Goal: Register for event/course

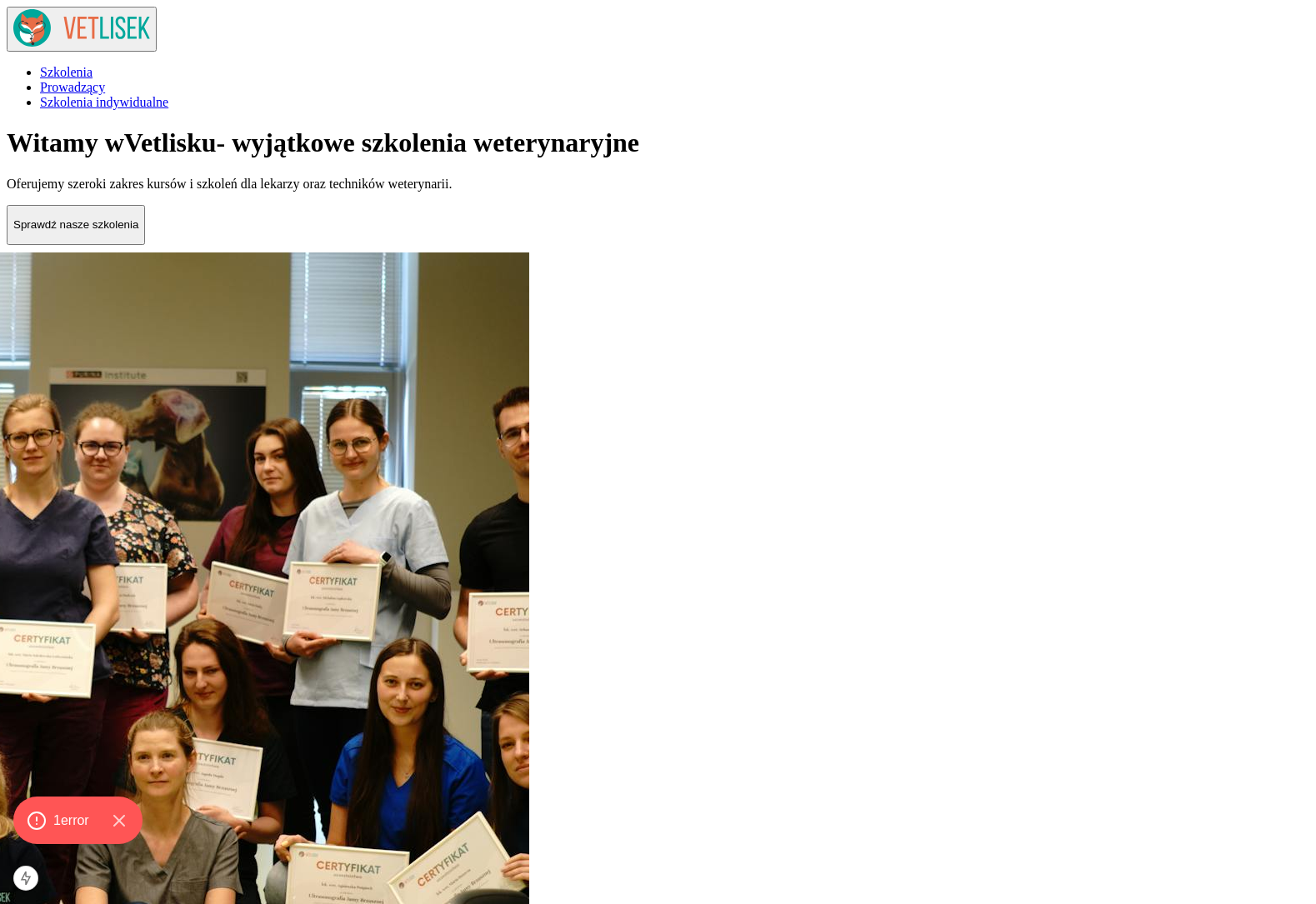
click at [168, 95] on span "Szkolenia indywidualne" at bounding box center [104, 102] width 128 height 14
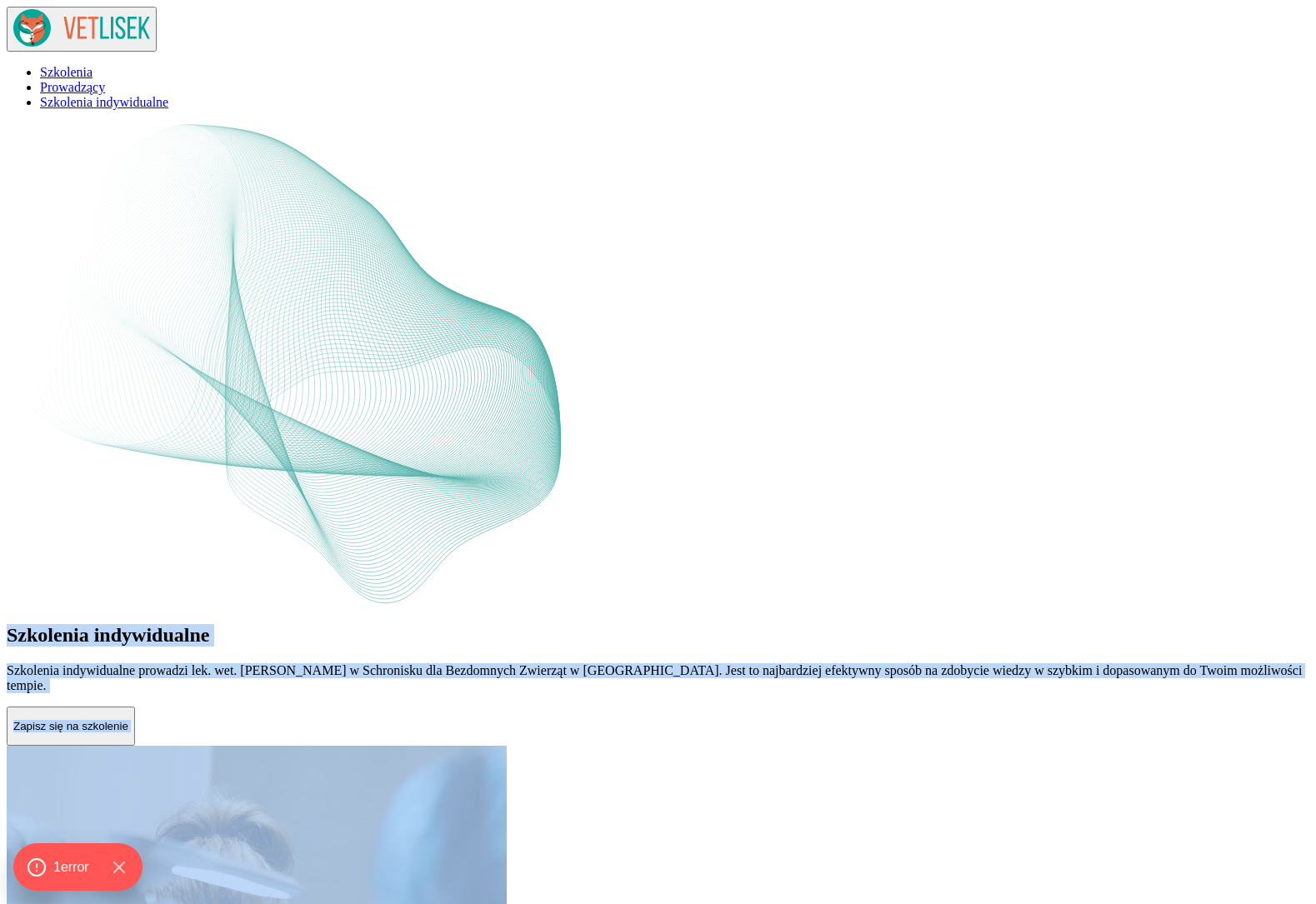
drag, startPoint x: 138, startPoint y: 142, endPoint x: 793, endPoint y: 685, distance: 850.8
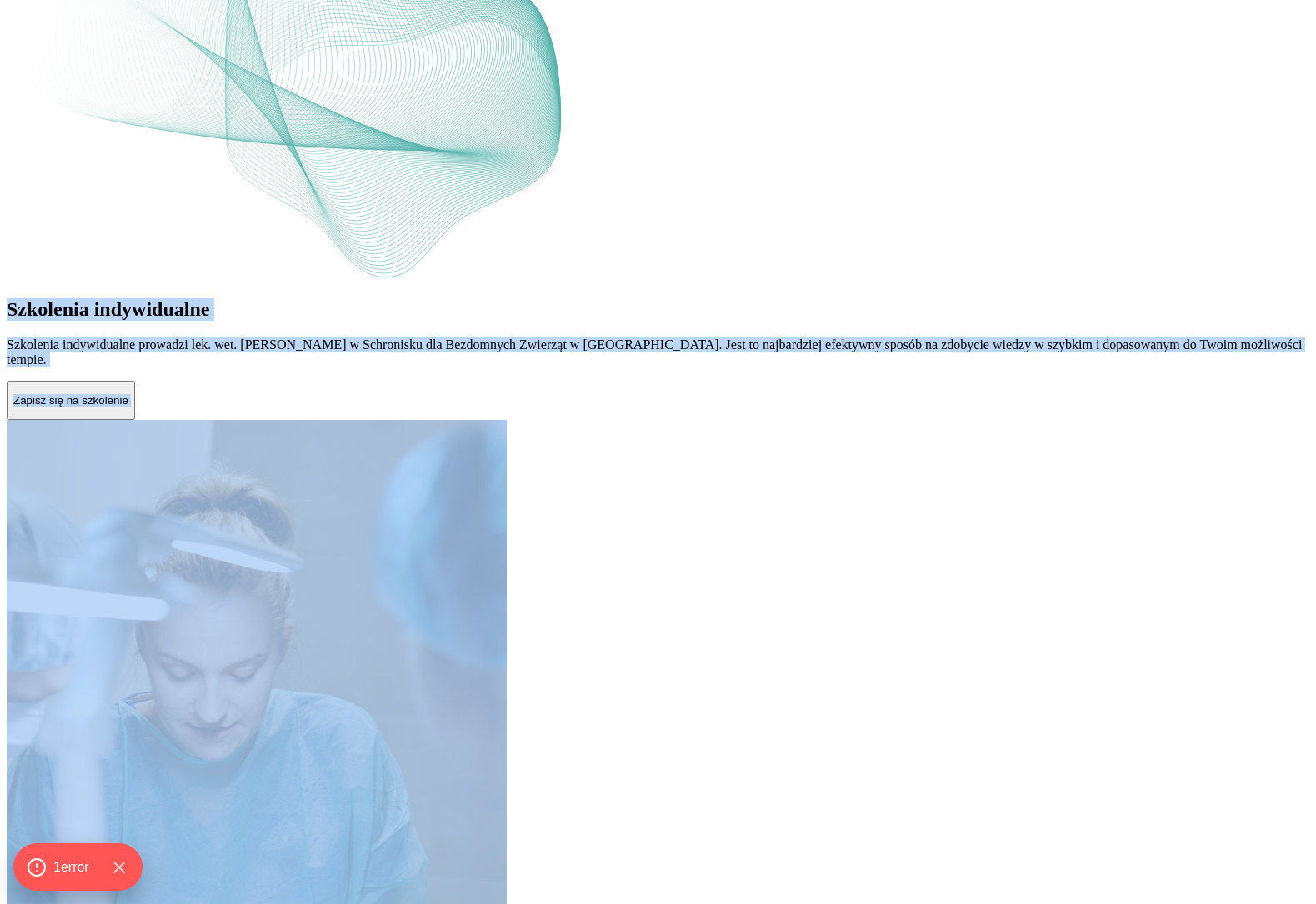
scroll to position [330, 0]
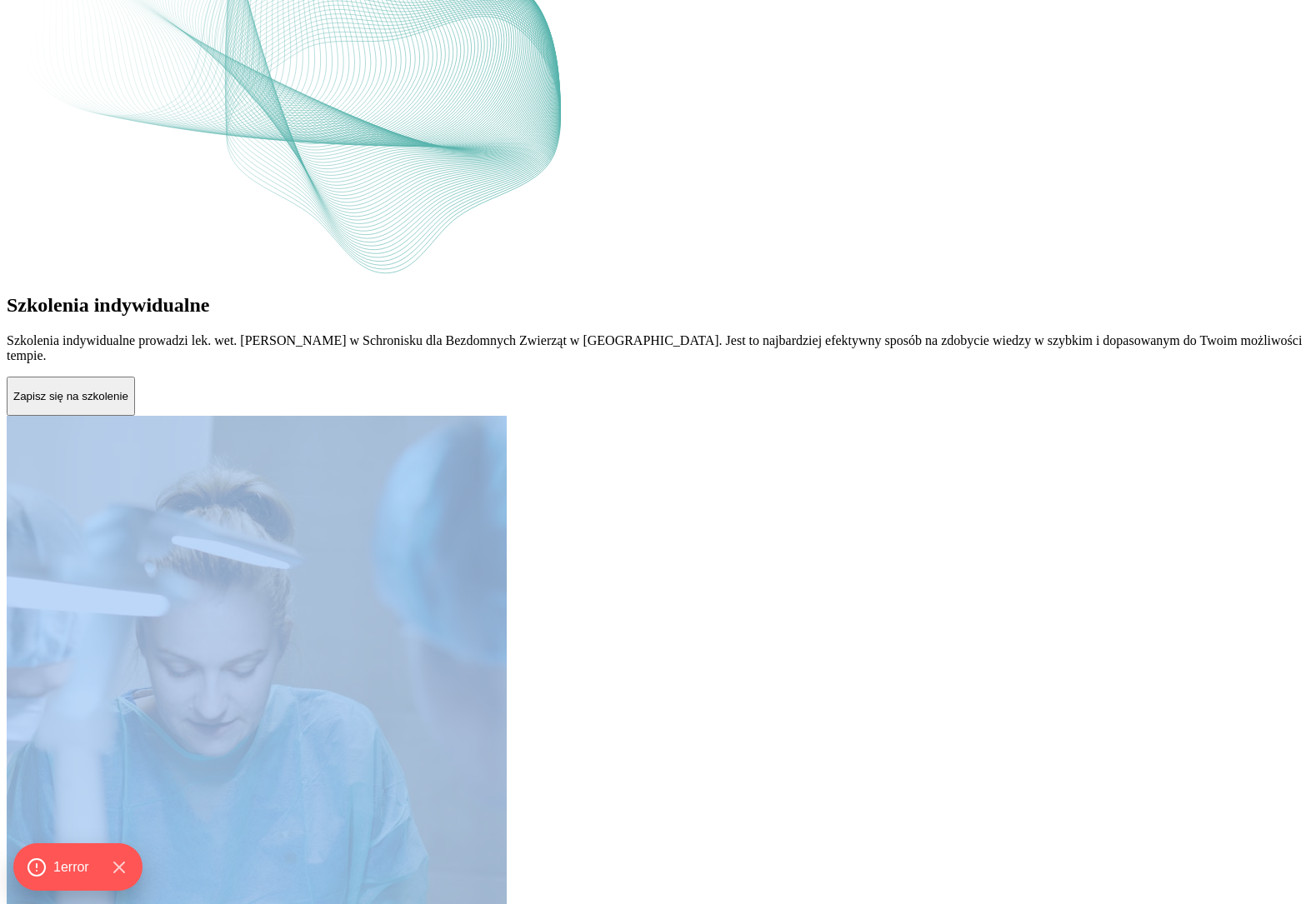
drag, startPoint x: 793, startPoint y: 692, endPoint x: 401, endPoint y: 185, distance: 640.9
click at [406, 198] on div "Szkolenia indywidualne Szkolenia indywidualne prowadzi lek. wet. [PERSON_NAME] …" at bounding box center [658, 398] width 1303 height 1209
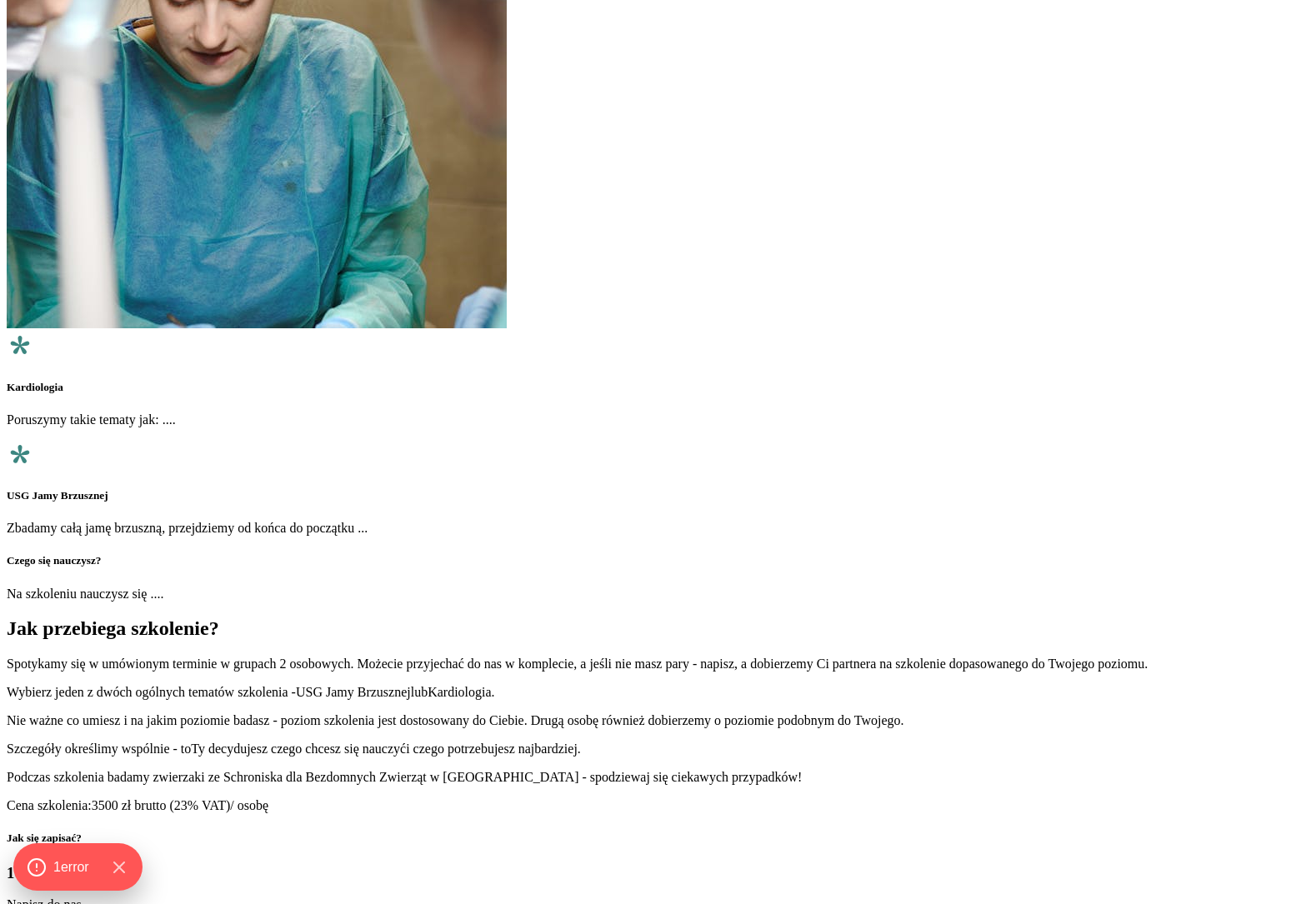
scroll to position [963, 0]
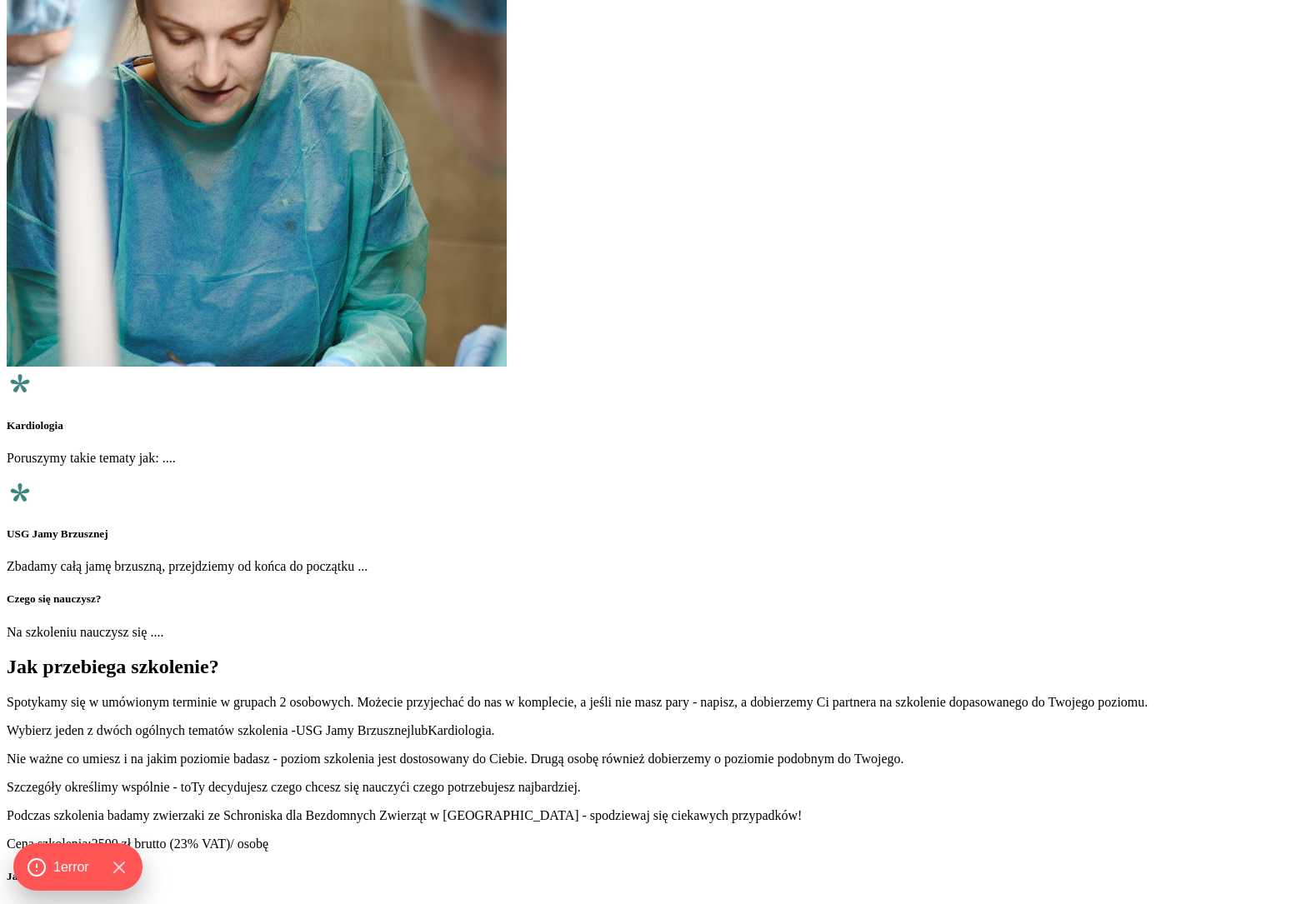
drag, startPoint x: 343, startPoint y: 277, endPoint x: 681, endPoint y: 636, distance: 493.1
click at [681, 656] on div "Jak przebiega szkolenie? Spotykamy się w umówionym terminie w grupach 2 osobowy…" at bounding box center [658, 754] width 1303 height 196
click at [681, 837] on p "Cena szkolenia: 3500 zł brutto (23% VAT) / osobę" at bounding box center [658, 844] width 1303 height 15
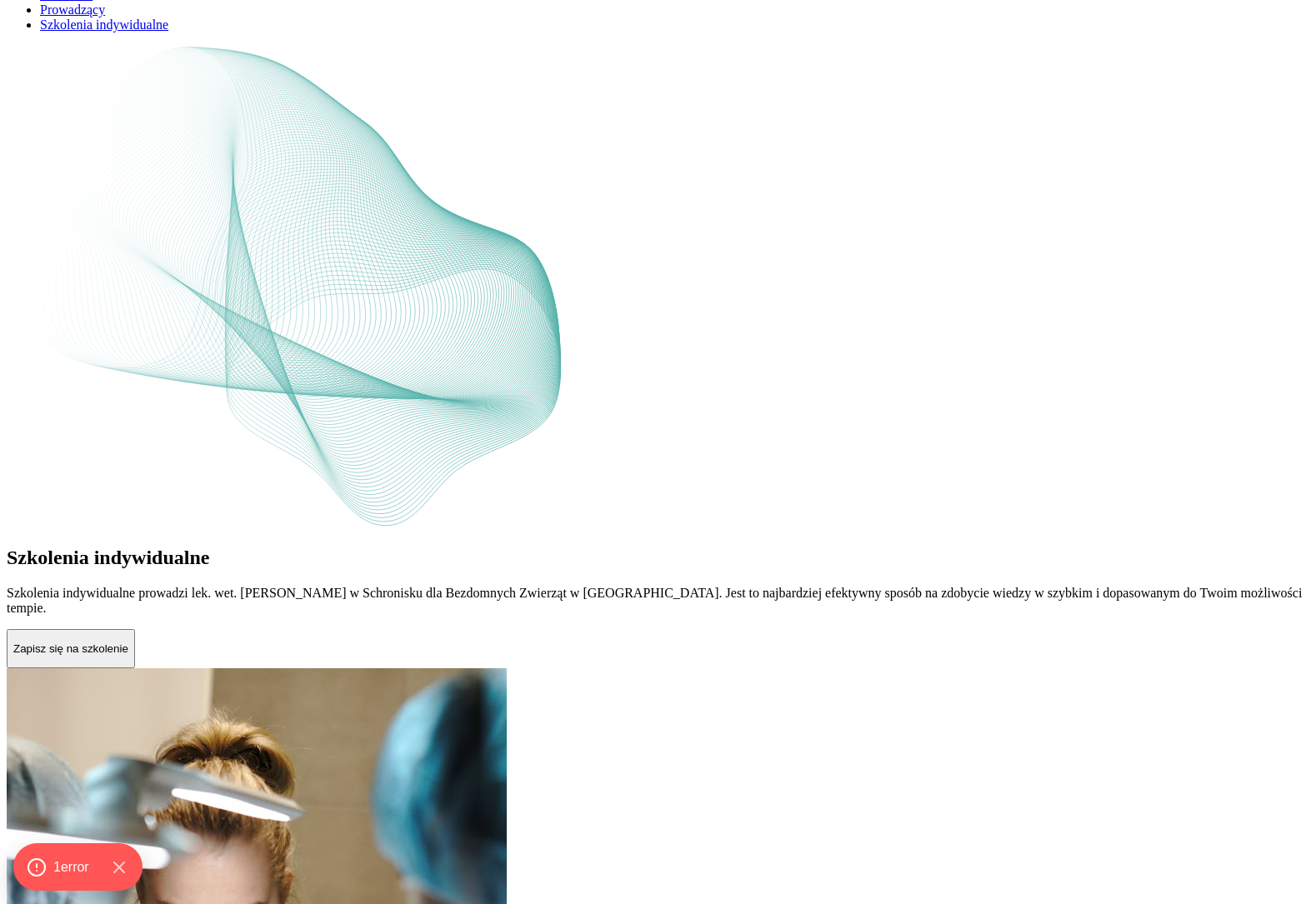
scroll to position [0, 0]
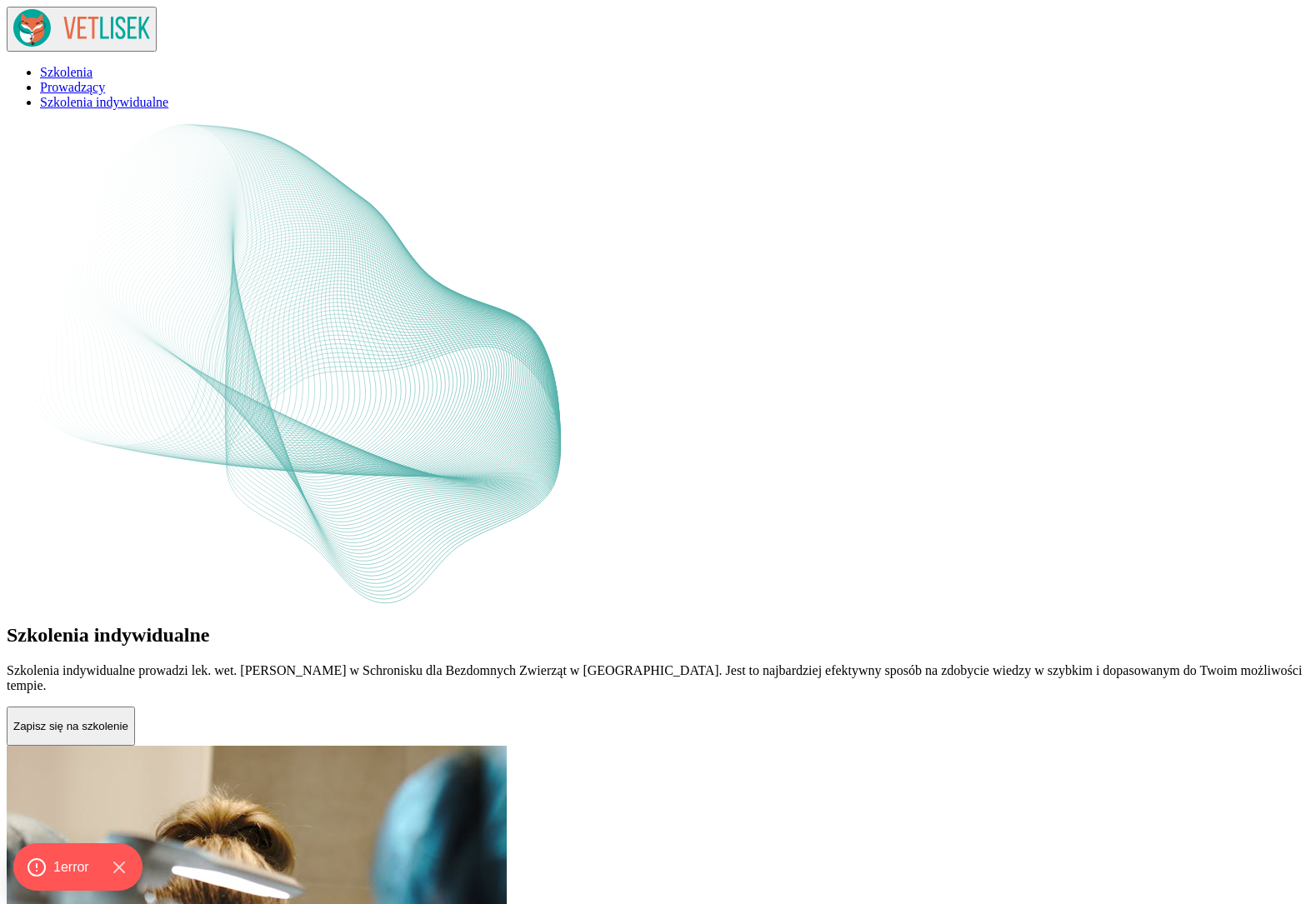
click at [128, 720] on p "Zapisz się na szkolenie" at bounding box center [70, 726] width 115 height 12
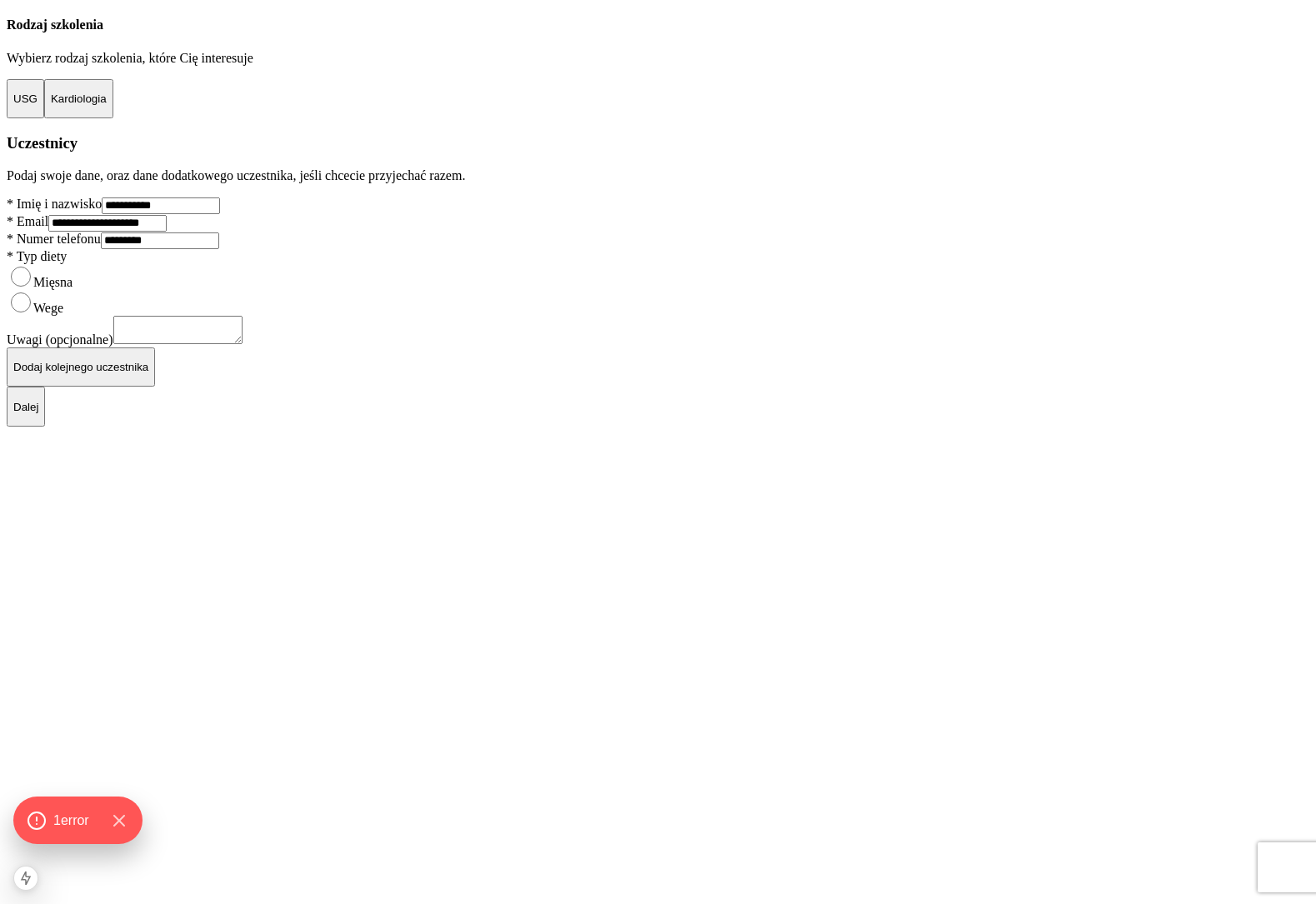
click at [114, 120] on button "Kardiologia" at bounding box center [79, 99] width 69 height 40
click at [44, 120] on button "USG" at bounding box center [25, 99] width 37 height 40
click at [45, 426] on button "Dalej" at bounding box center [26, 406] width 38 height 40
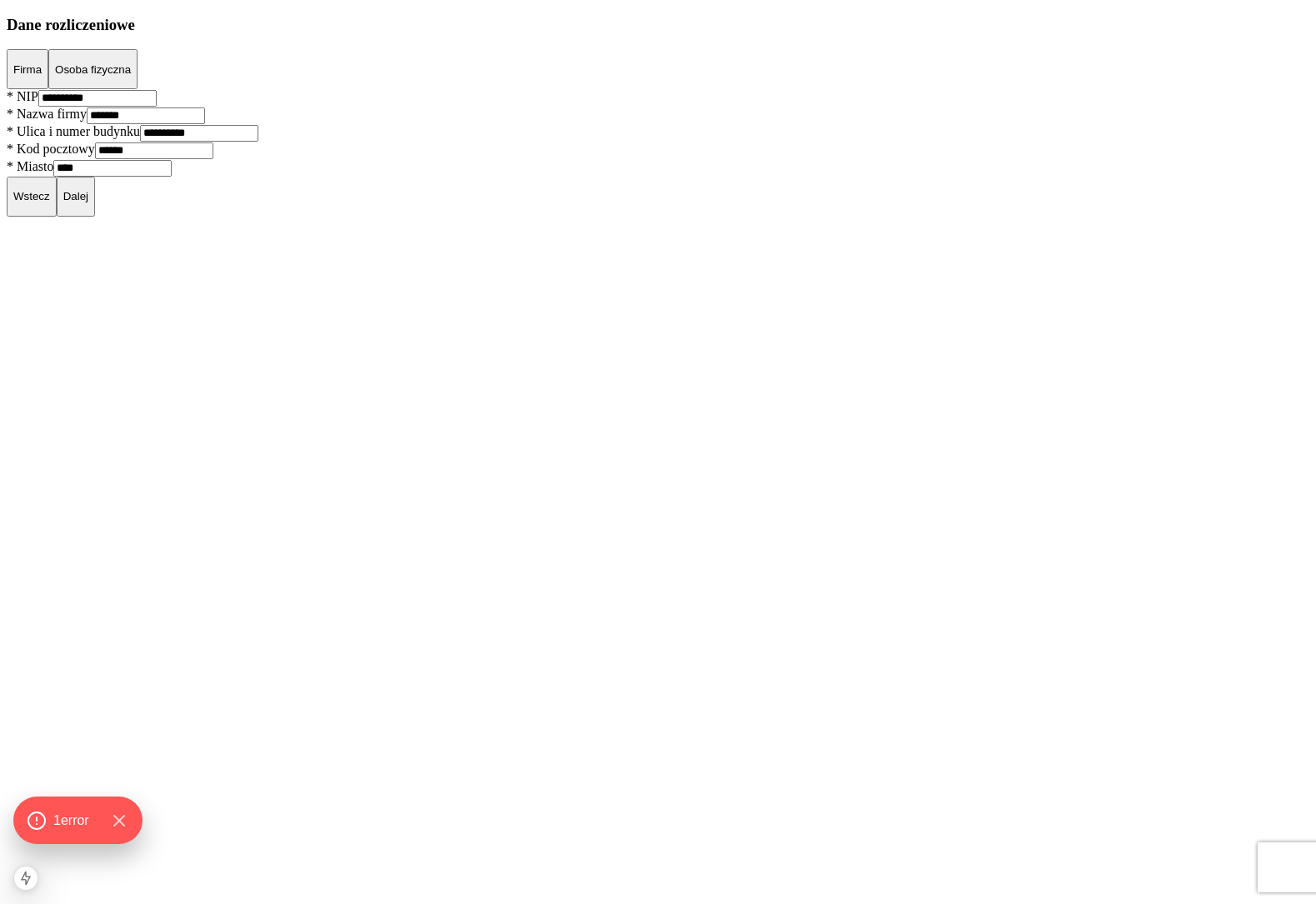
click at [50, 203] on p "Wstecz" at bounding box center [31, 196] width 36 height 12
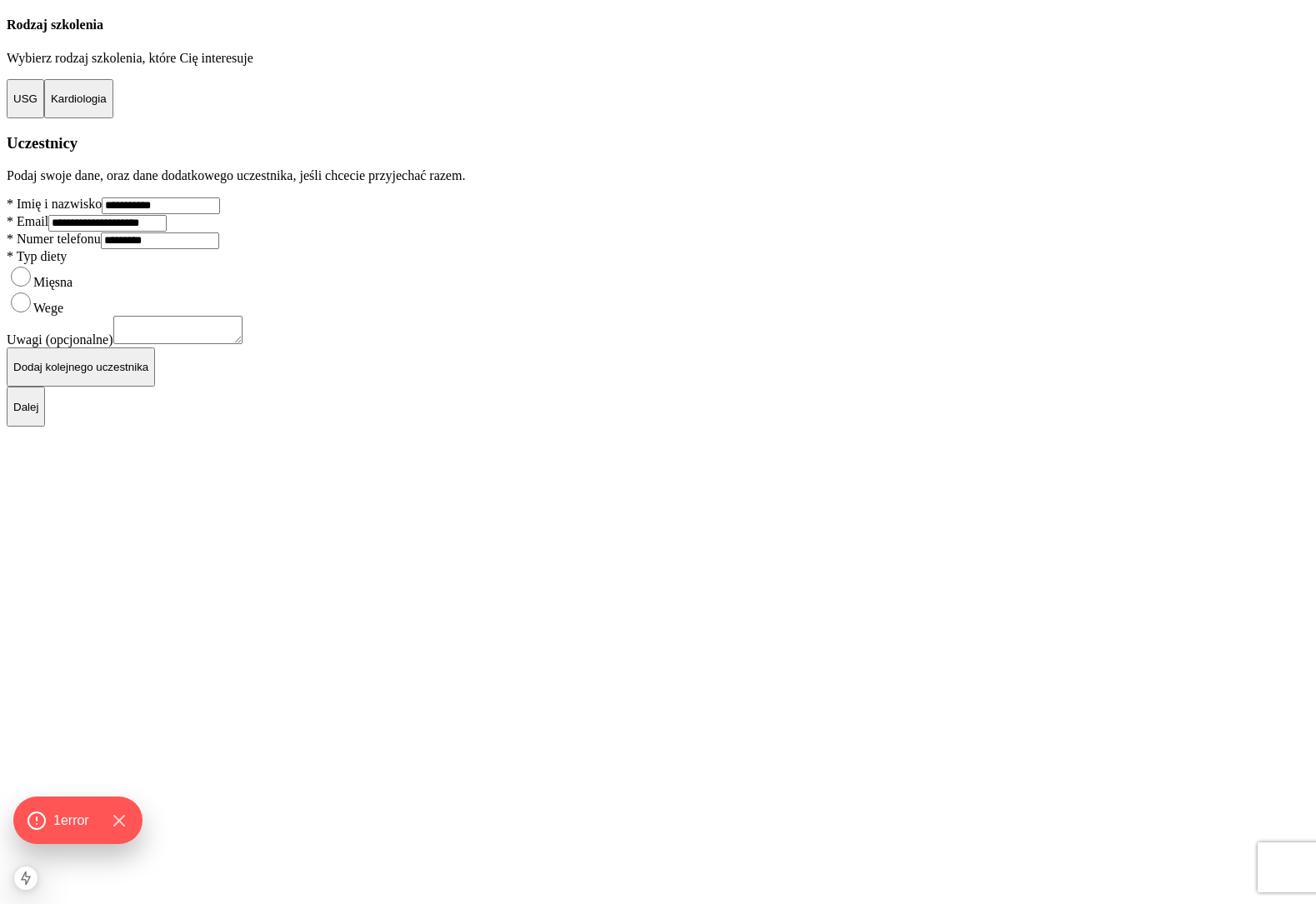
scroll to position [244, 0]
click at [148, 374] on p "Dodaj kolejnego uczestnika" at bounding box center [81, 367] width 135 height 12
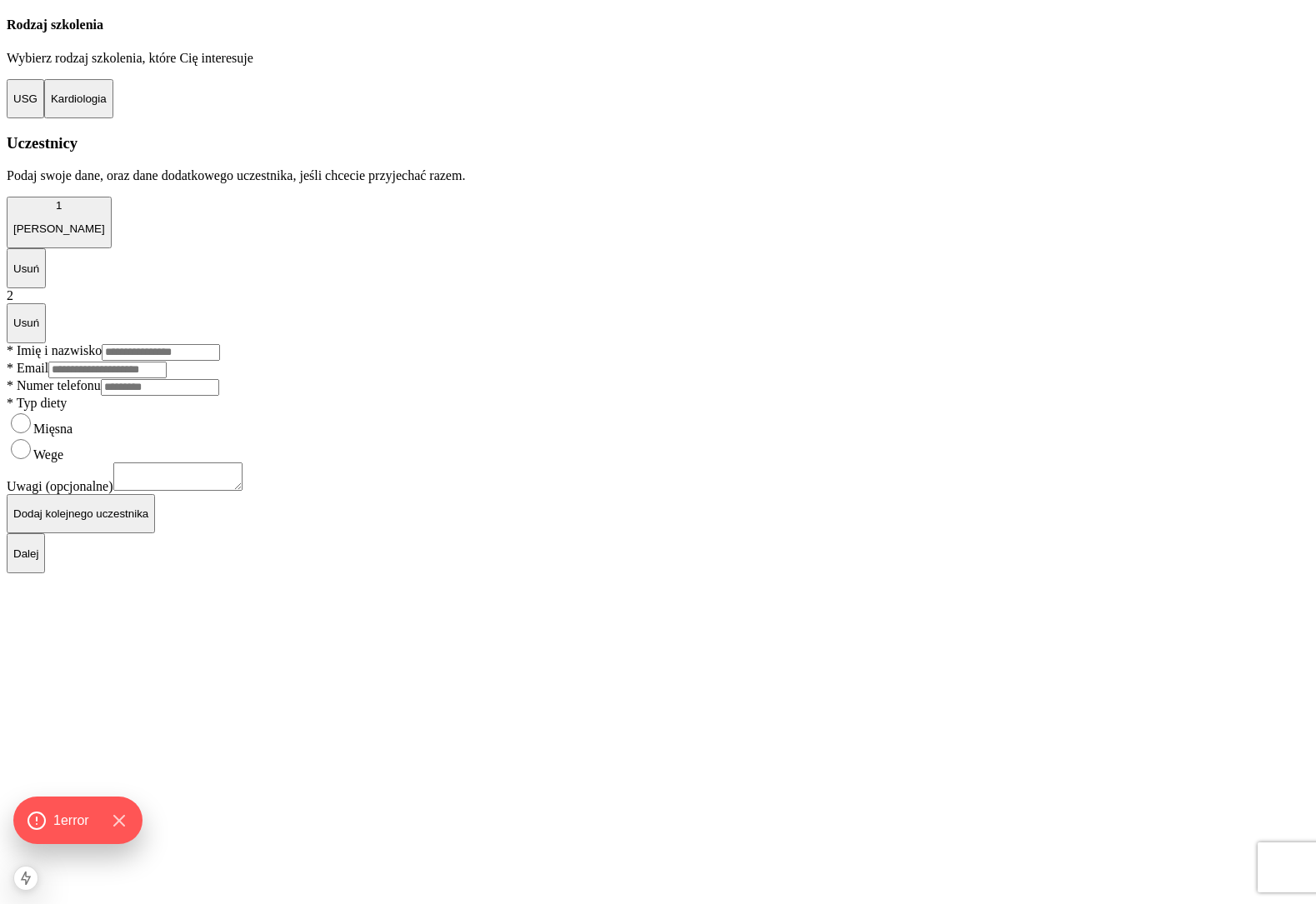
scroll to position [359, 0]
click at [46, 303] on button "Usuń" at bounding box center [26, 323] width 39 height 40
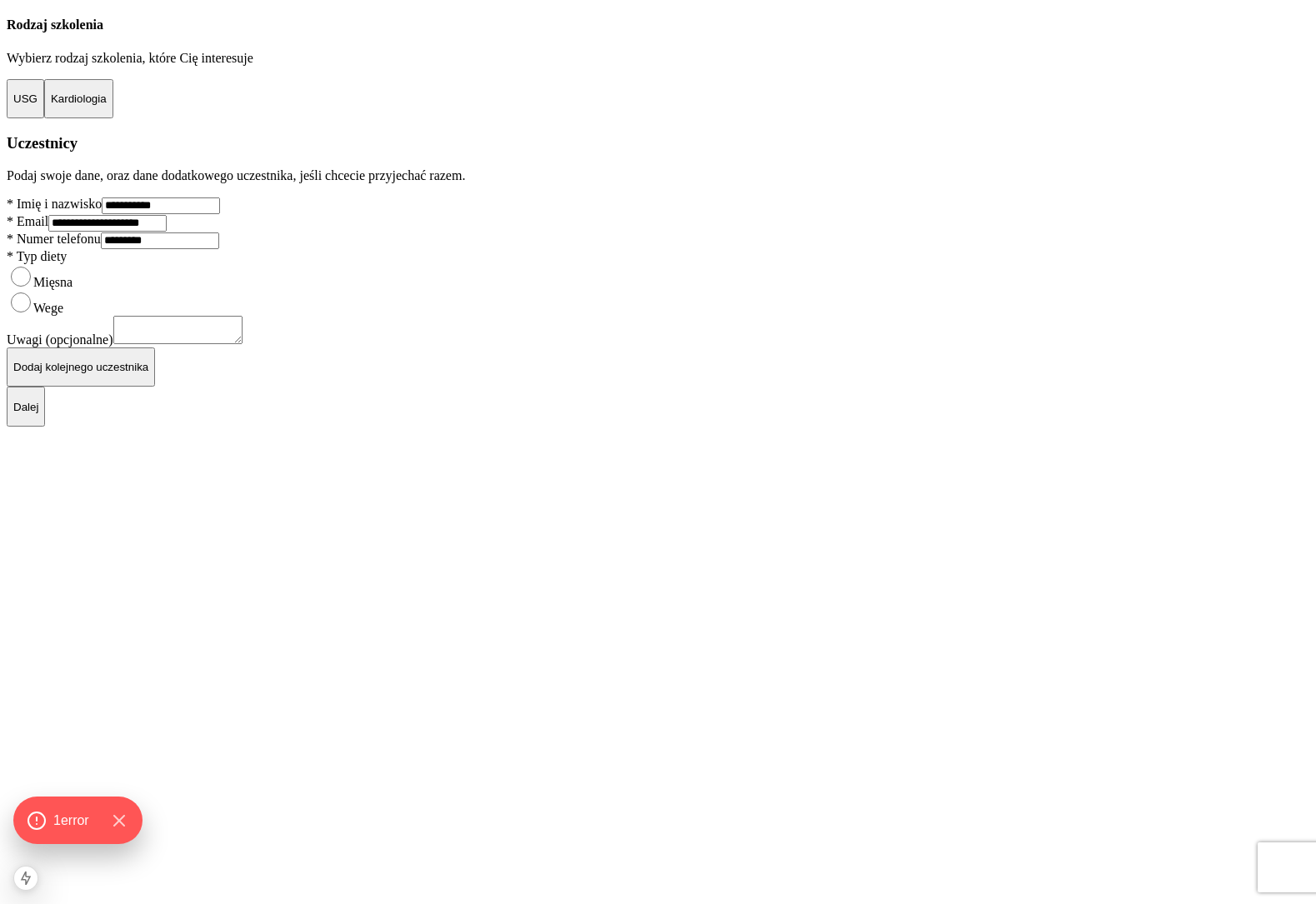
scroll to position [244, 0]
click at [38, 413] on p "Dalej" at bounding box center [25, 407] width 25 height 12
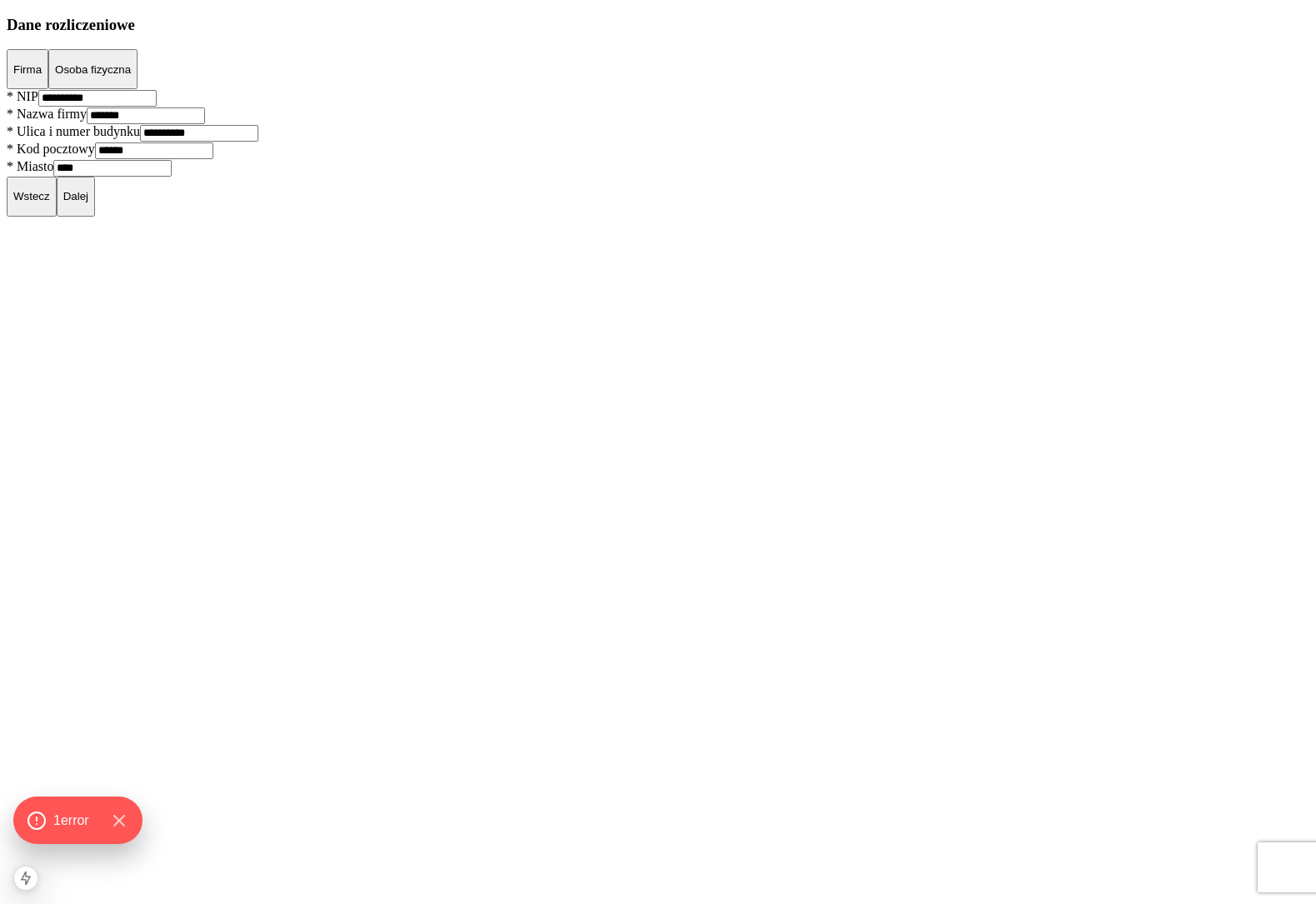
click at [88, 203] on p "Dalej" at bounding box center [75, 196] width 25 height 12
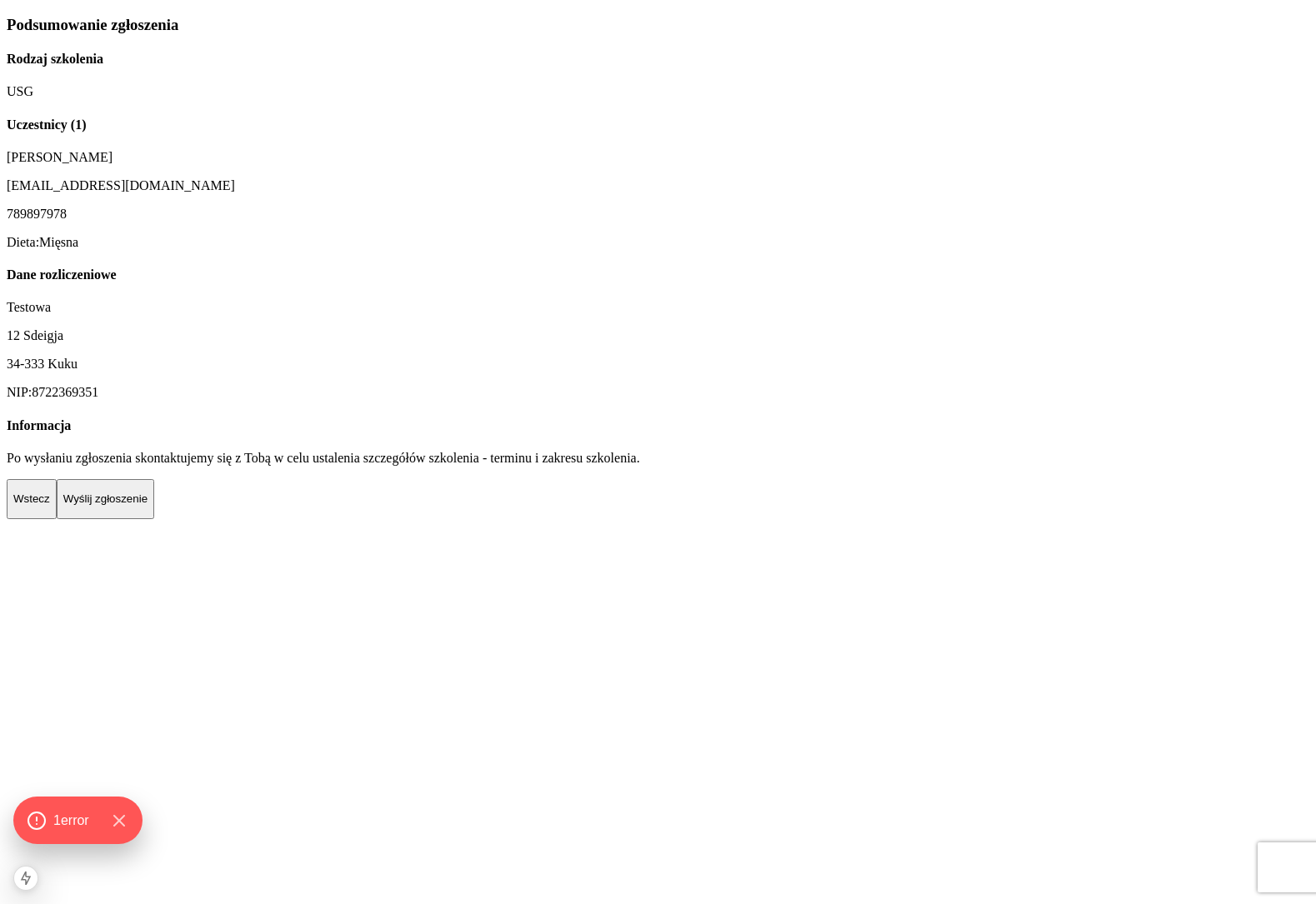
click at [909, 519] on div "Wstecz Wyślij zgłoszenie" at bounding box center [658, 499] width 1303 height 40
click at [147, 505] on p "Wyślij zgłoszenie" at bounding box center [105, 498] width 84 height 12
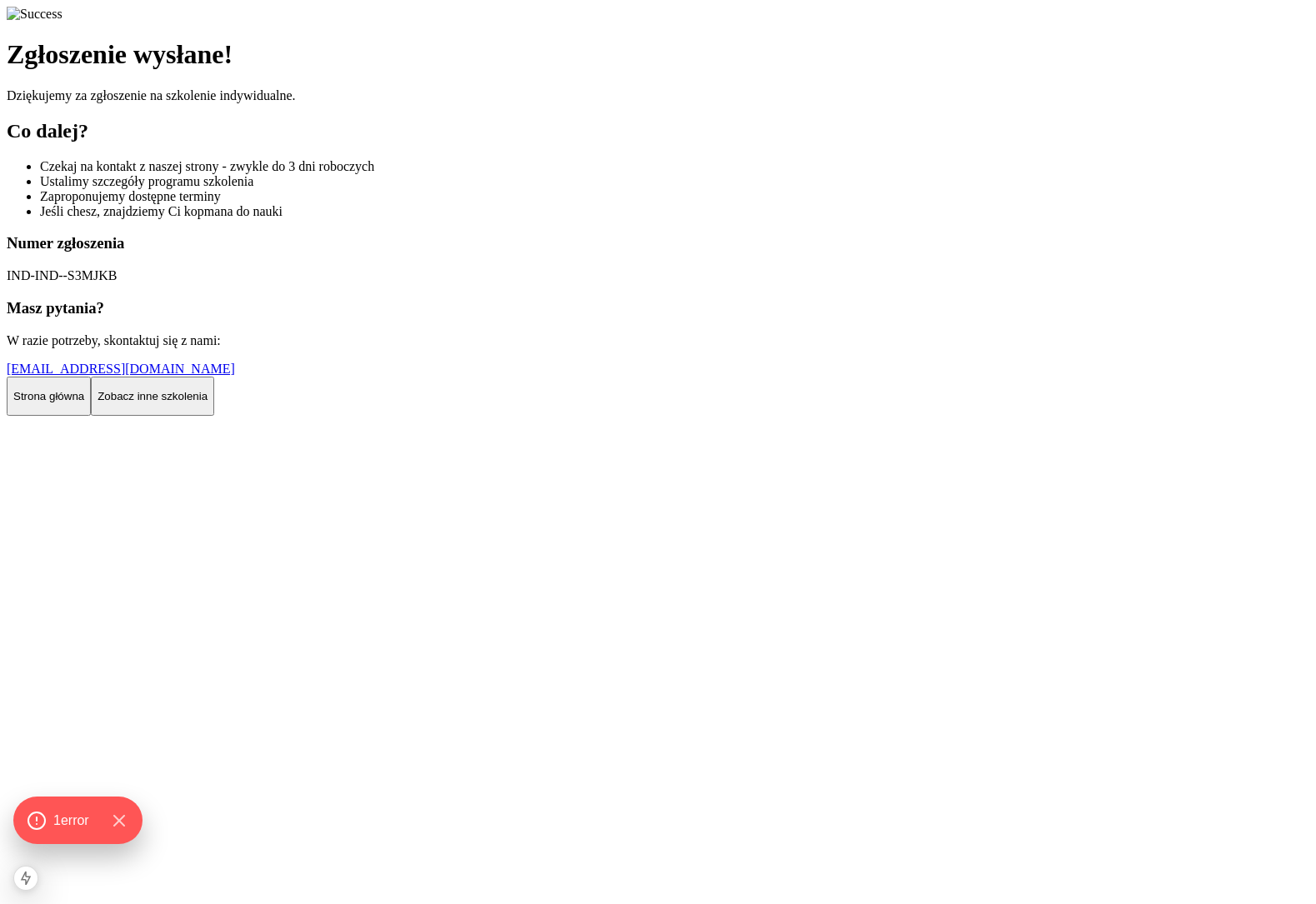
scroll to position [5, 0]
